Goal: Task Accomplishment & Management: Use online tool/utility

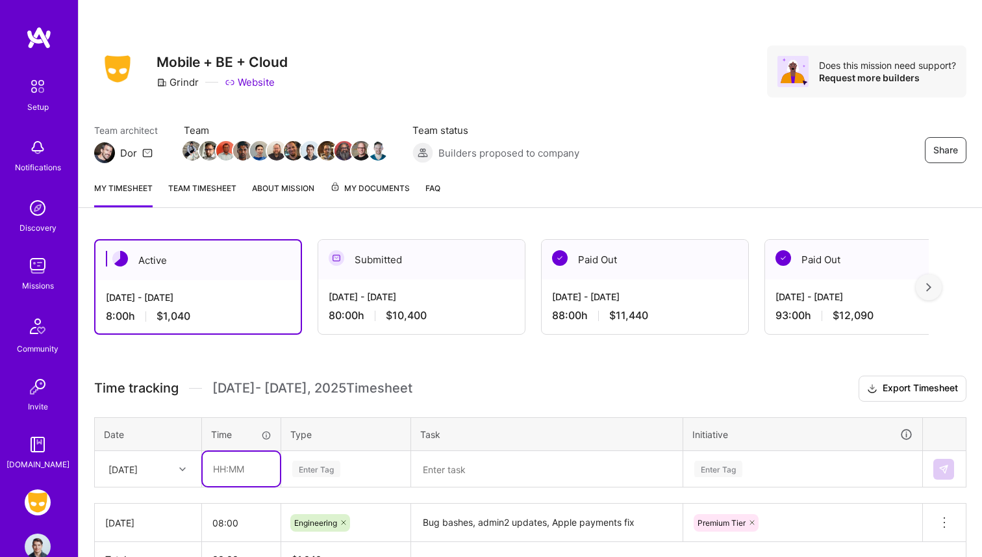
click at [223, 479] on input "text" at bounding box center [241, 468] width 77 height 34
type input "08:00"
click at [346, 470] on div "Enter Tag" at bounding box center [346, 469] width 128 height 34
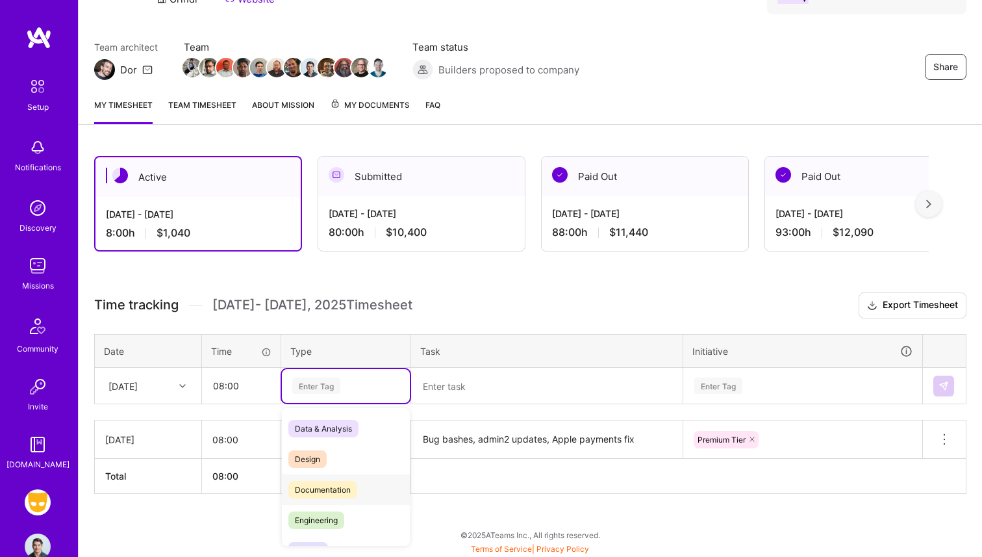
click at [329, 514] on span "Engineering" at bounding box center [316, 520] width 56 height 18
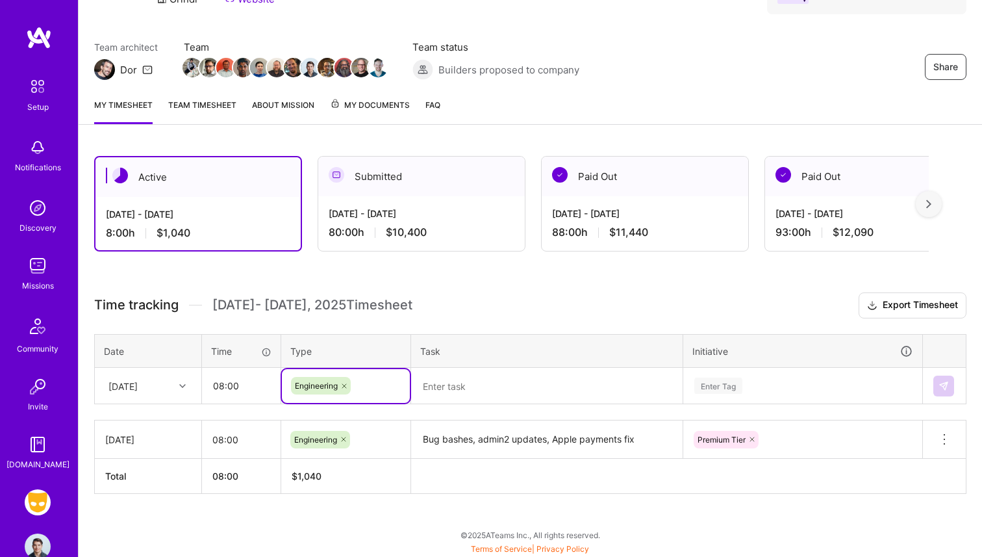
click at [473, 383] on textarea at bounding box center [546, 386] width 269 height 34
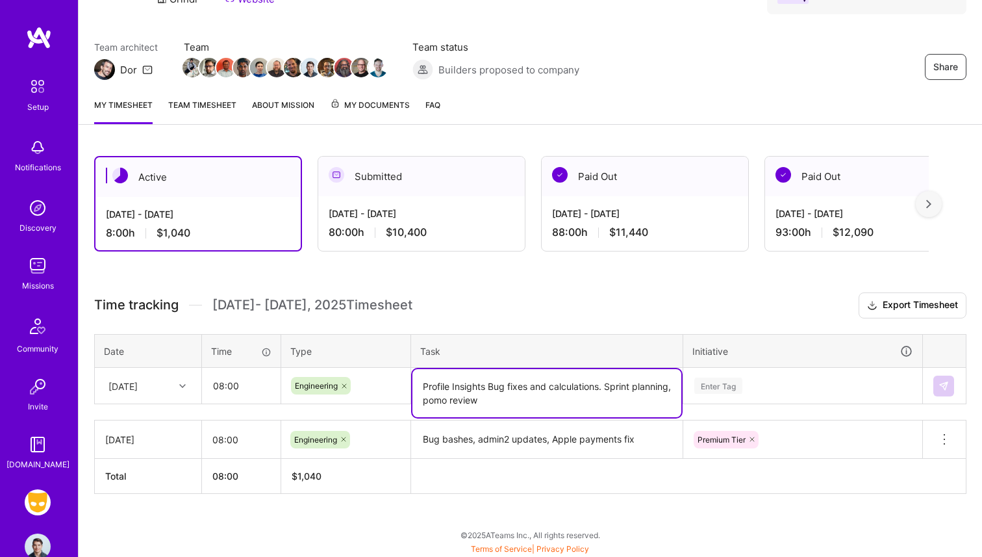
type textarea "Profile Insights Bug fixes and calculations. Sprint planning, pomo review"
click at [839, 391] on div "Enter Tag" at bounding box center [803, 386] width 238 height 34
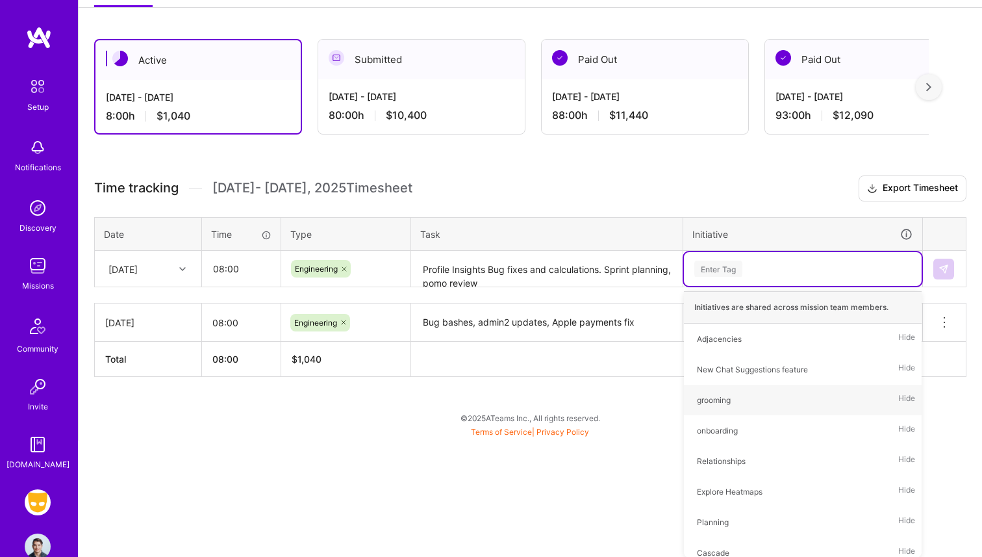
type input "e"
type input "prof"
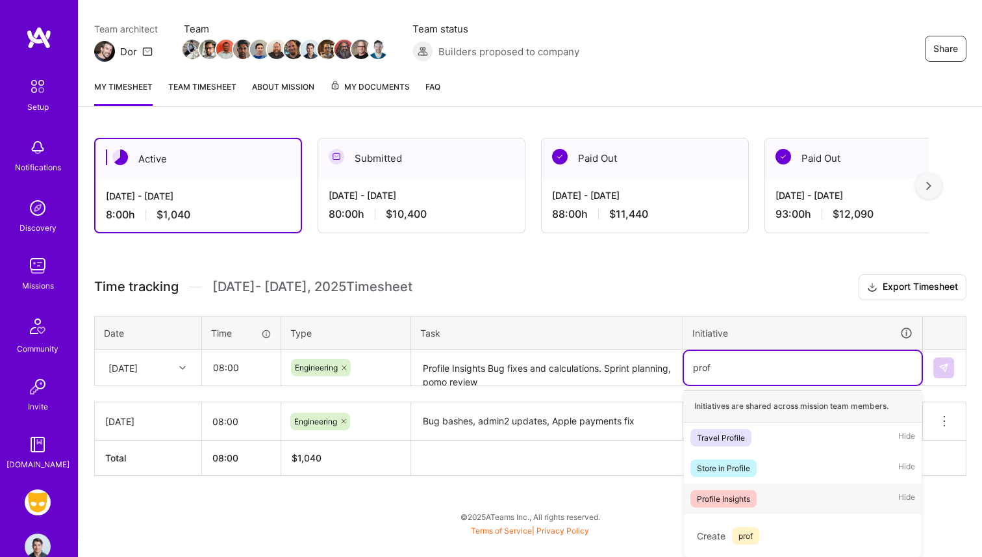
click at [767, 492] on div "Profile Insights Hide" at bounding box center [803, 498] width 238 height 31
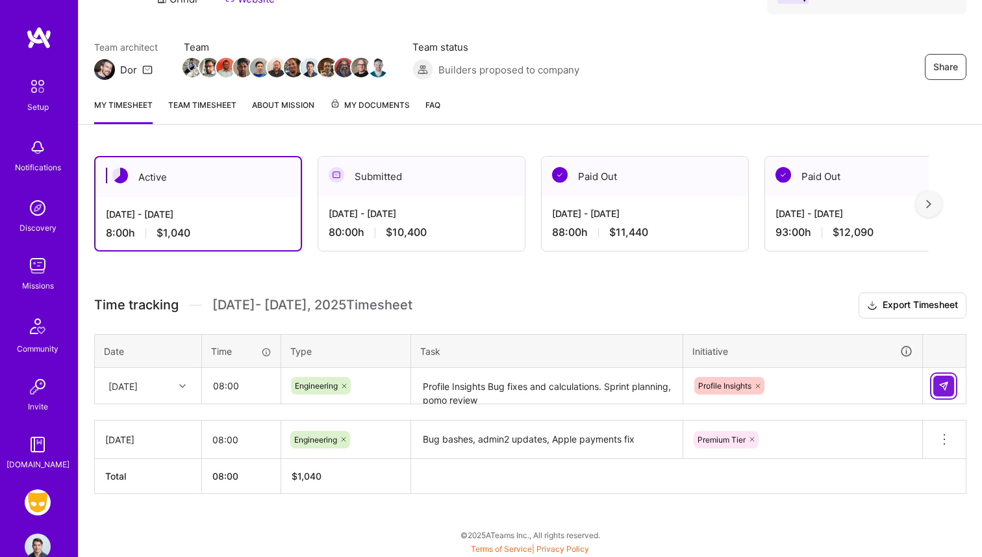
click at [945, 383] on img at bounding box center [943, 386] width 10 height 10
